Goal: Task Accomplishment & Management: Use online tool/utility

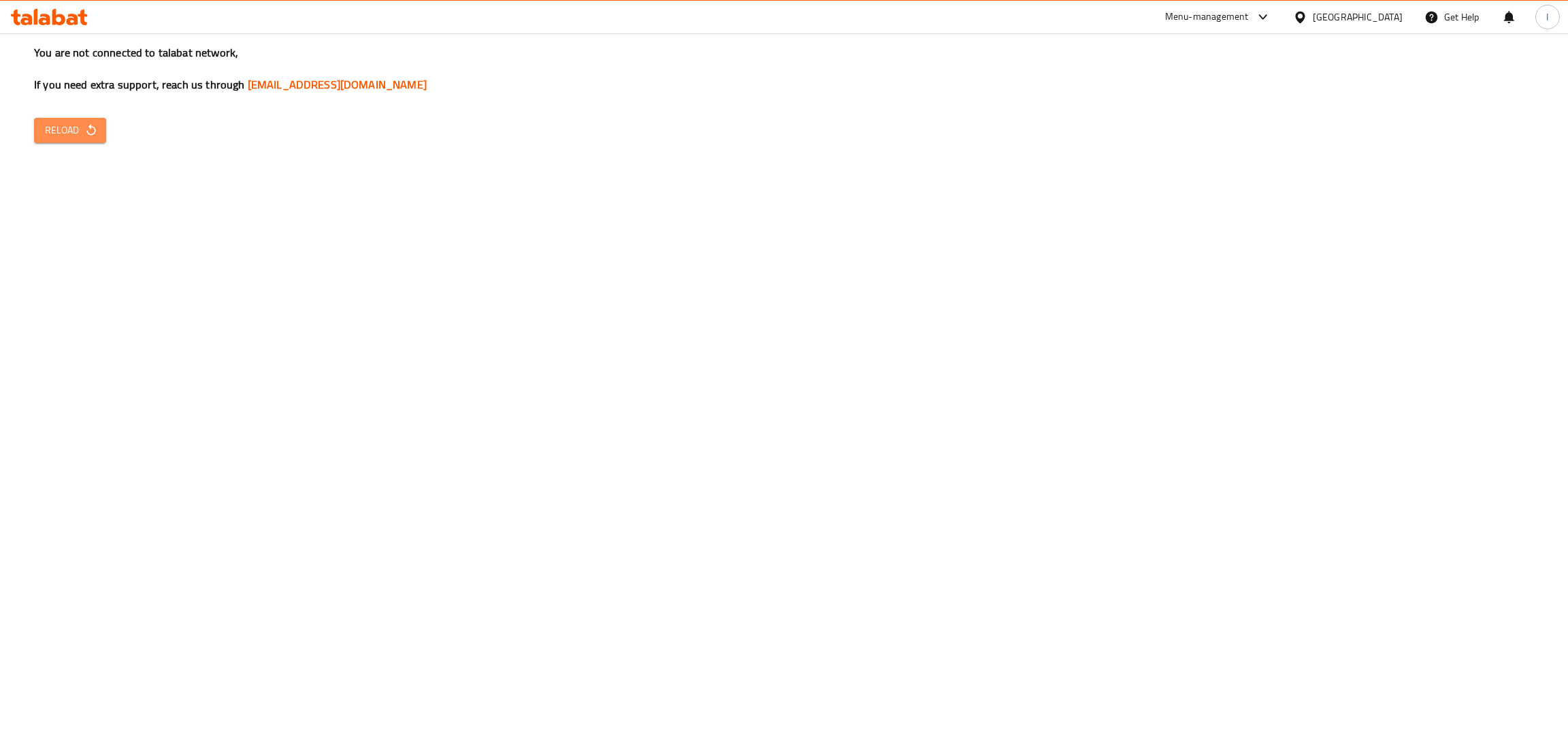
click at [43, 131] on button "Reload" at bounding box center [70, 131] width 72 height 26
click at [85, 131] on icon "button" at bounding box center [92, 130] width 14 height 14
click at [112, 173] on div "You are not connected to talabat network, If you need extra support, reach us t…" at bounding box center [784, 372] width 1568 height 745
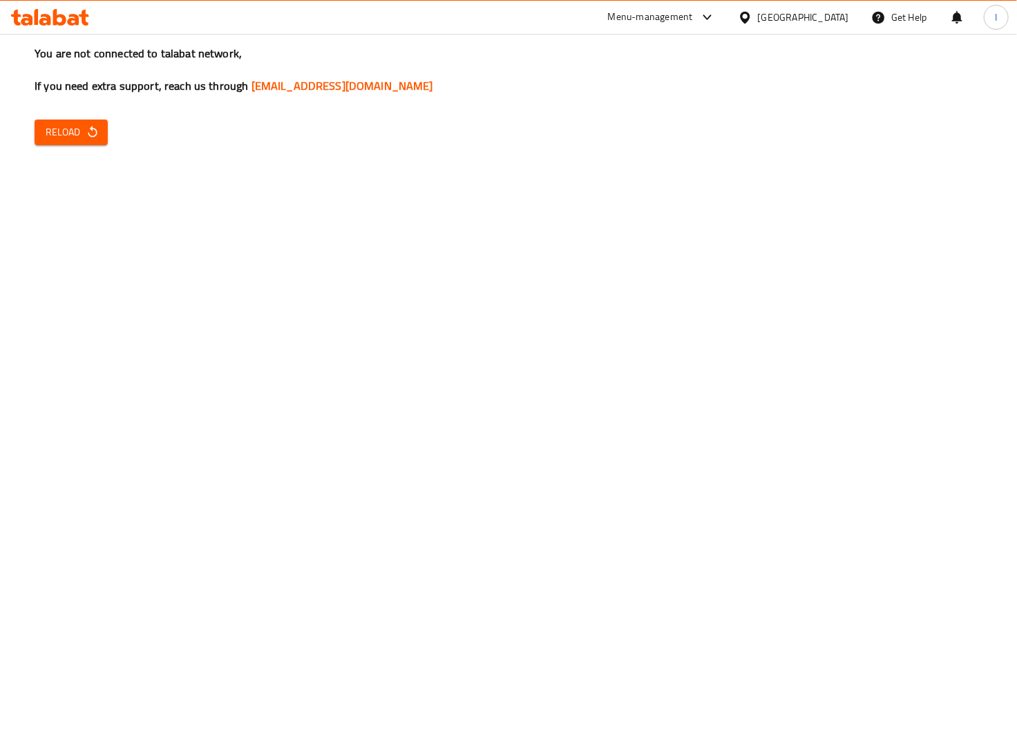
click at [267, 327] on div "You are not connected to talabat network, If you need extra support, reach us t…" at bounding box center [508, 378] width 1017 height 756
click at [46, 294] on div "You are not connected to talabat network, If you need extra support, reach us t…" at bounding box center [508, 378] width 1017 height 756
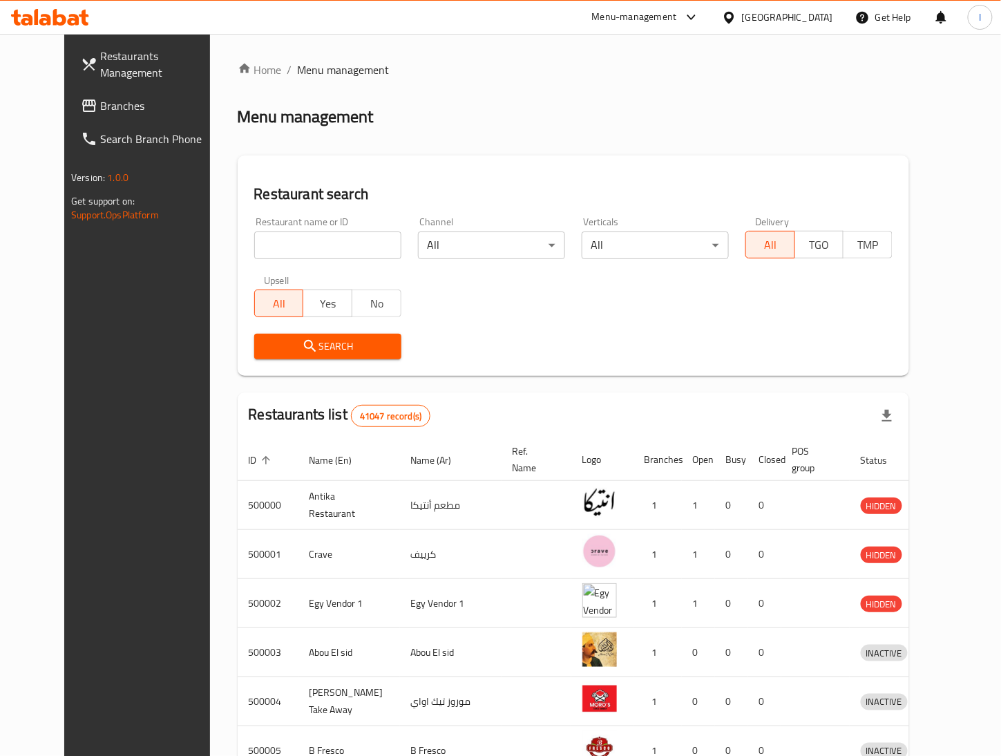
click at [780, 125] on div "Menu management" at bounding box center [574, 117] width 672 height 22
click at [791, 154] on div "Home / Menu management Menu management Restaurant search Restaurant name or ID …" at bounding box center [574, 540] width 672 height 957
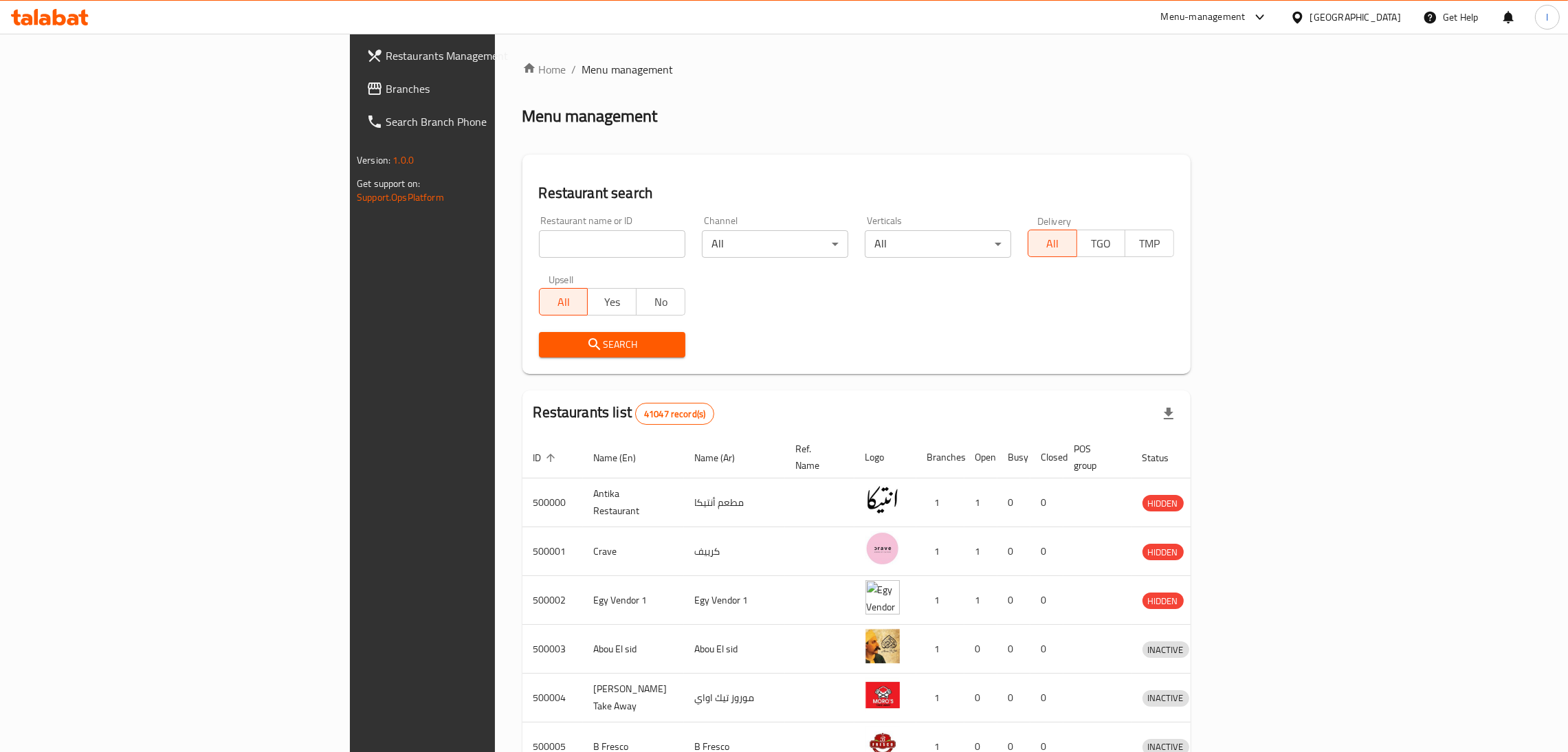
click at [539, 257] on input "search" at bounding box center [612, 245] width 146 height 28
type input "Bim"
click button "Search" at bounding box center [612, 345] width 146 height 26
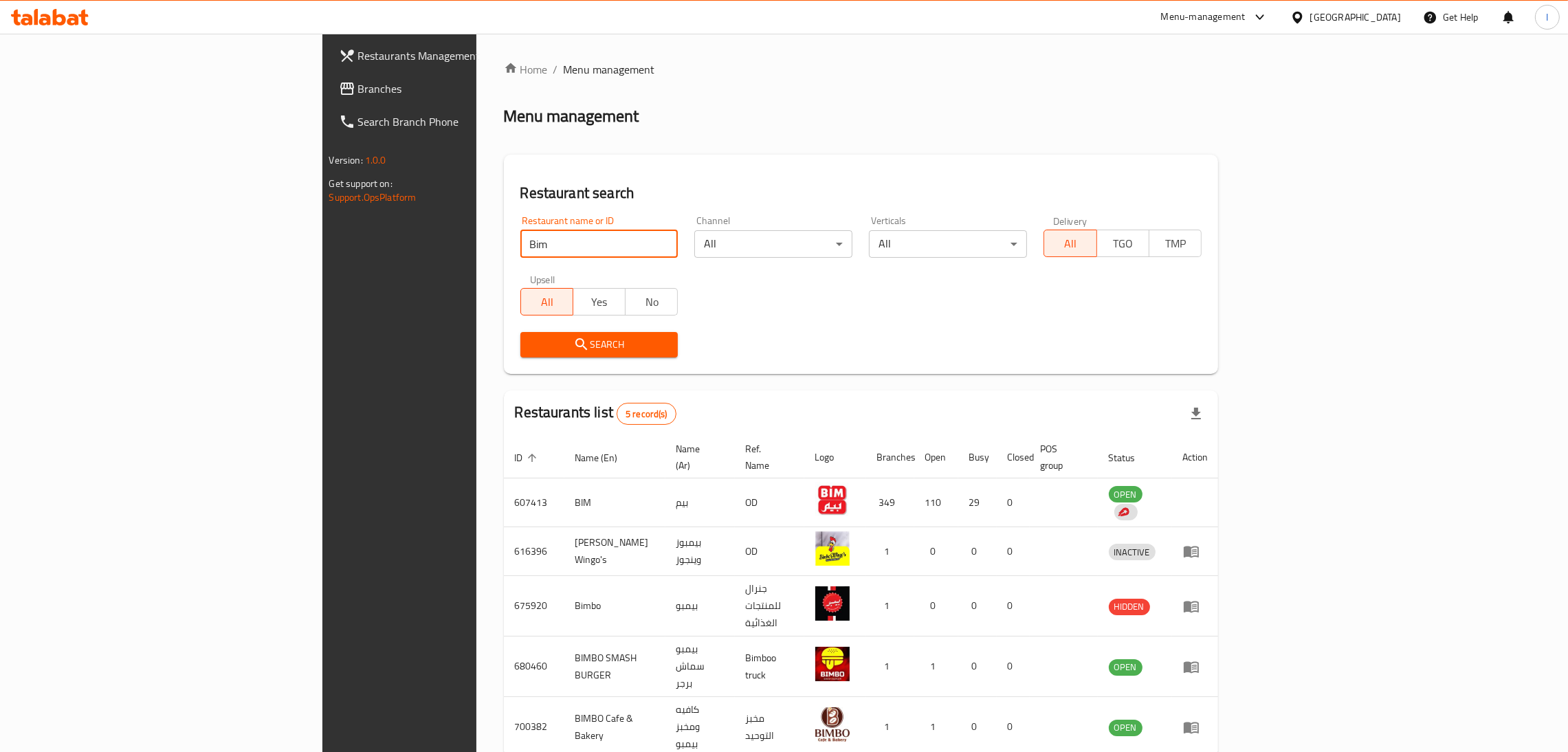
click at [358, 91] on span "Branches" at bounding box center [466, 89] width 215 height 17
